Goal: Information Seeking & Learning: Learn about a topic

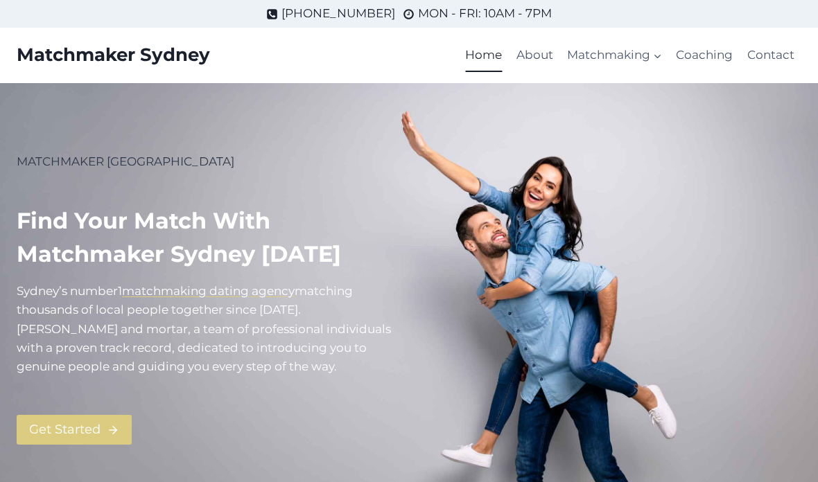
click at [543, 47] on link "About" at bounding box center [534, 55] width 51 height 33
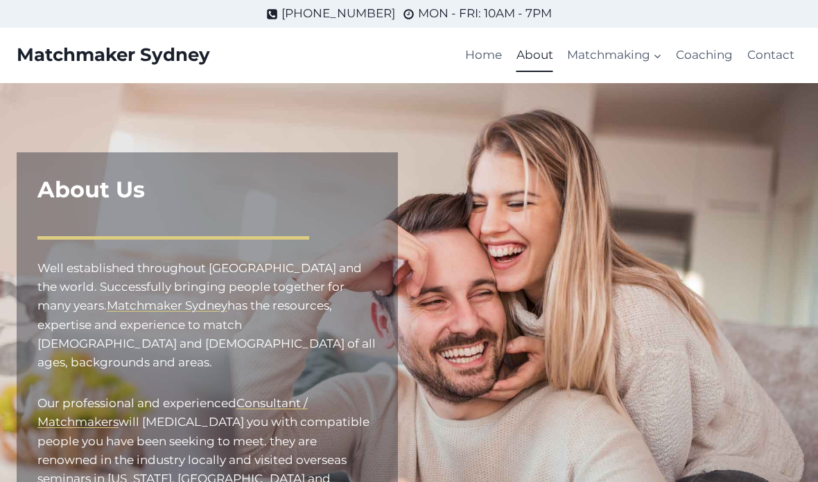
click at [0, 0] on link "Matchmaking for Women" at bounding box center [0, 0] width 0 height 0
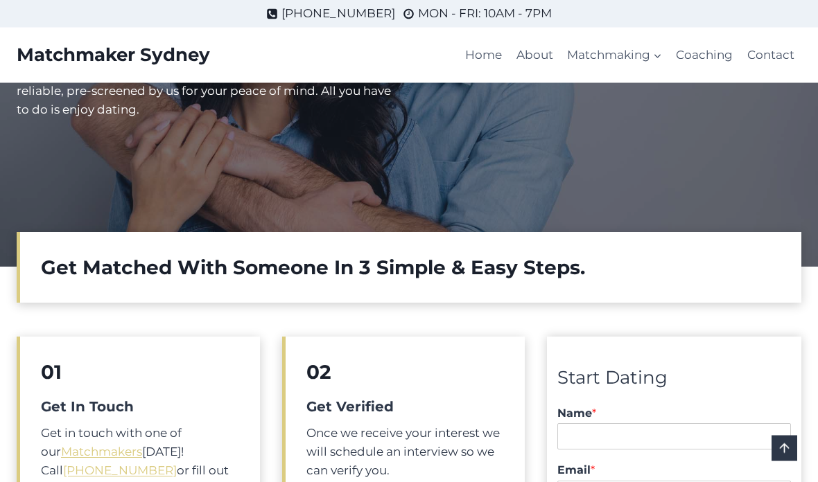
scroll to position [232, 0]
click at [695, 58] on link "Coaching" at bounding box center [704, 55] width 71 height 33
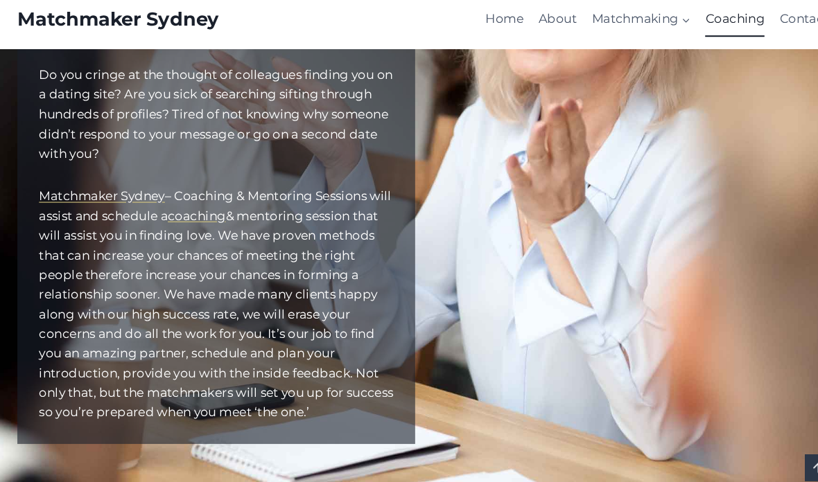
scroll to position [296, 0]
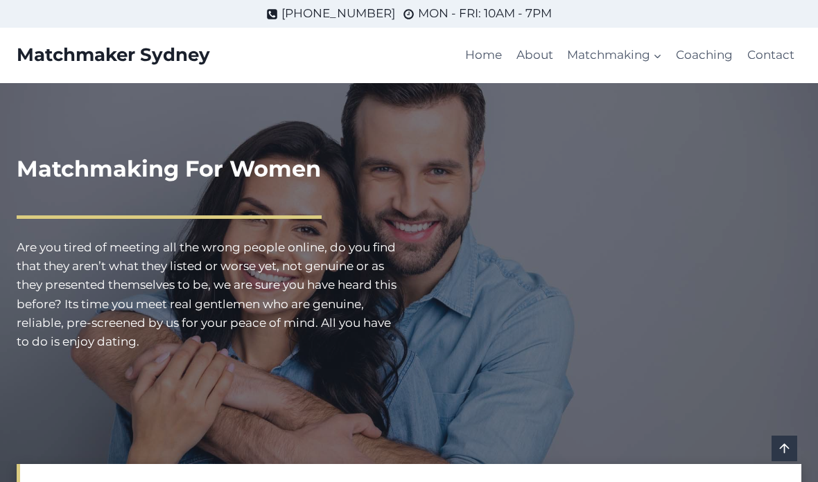
scroll to position [232, 0]
